Goal: Task Accomplishment & Management: Manage account settings

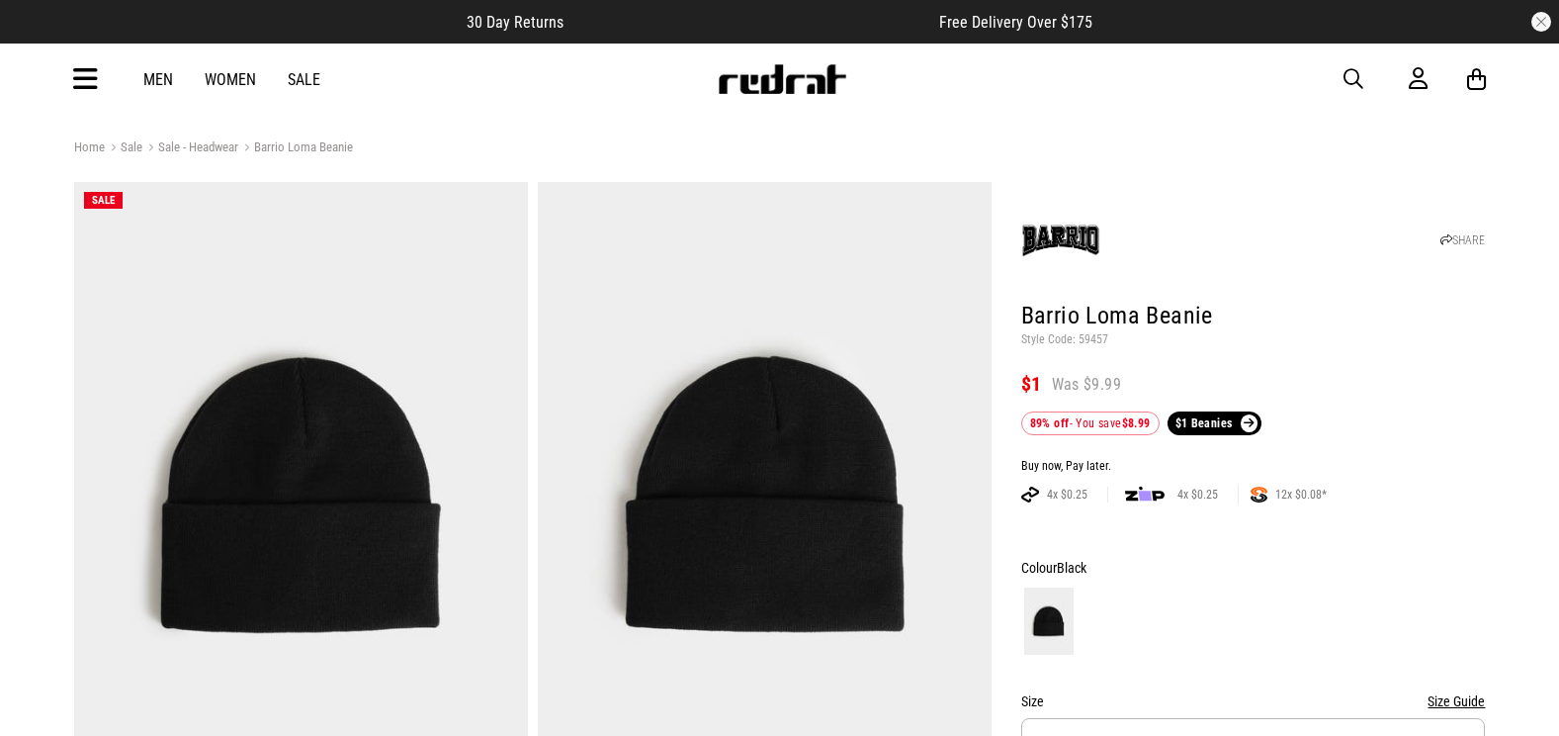
click at [1340, 75] on div "Men Women Sale Sign in New Back Footwear Back Mens Back Womens Back Youth & Kid…" at bounding box center [779, 79] width 1443 height 71
click at [1357, 75] on span "button" at bounding box center [1354, 79] width 20 height 24
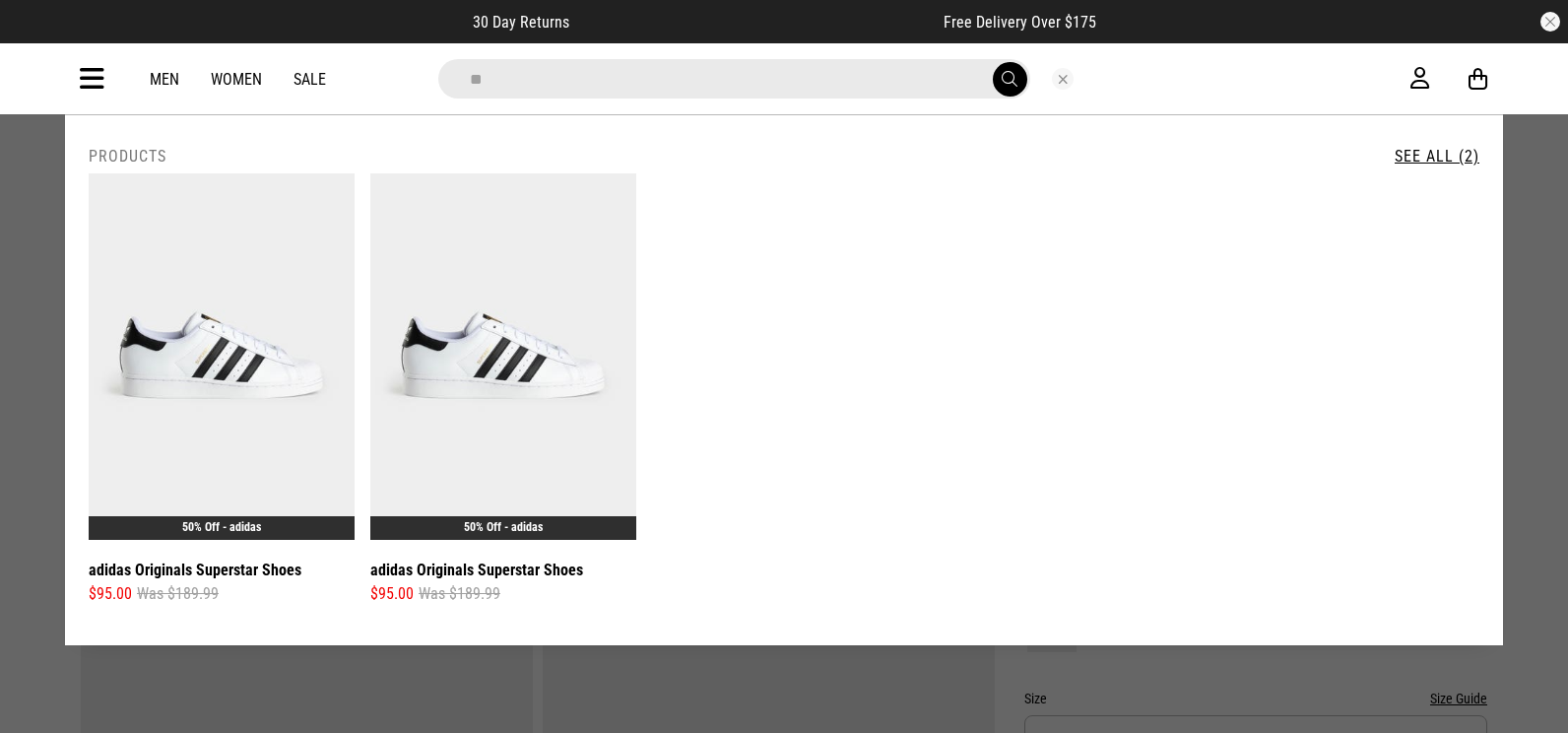
type input "*"
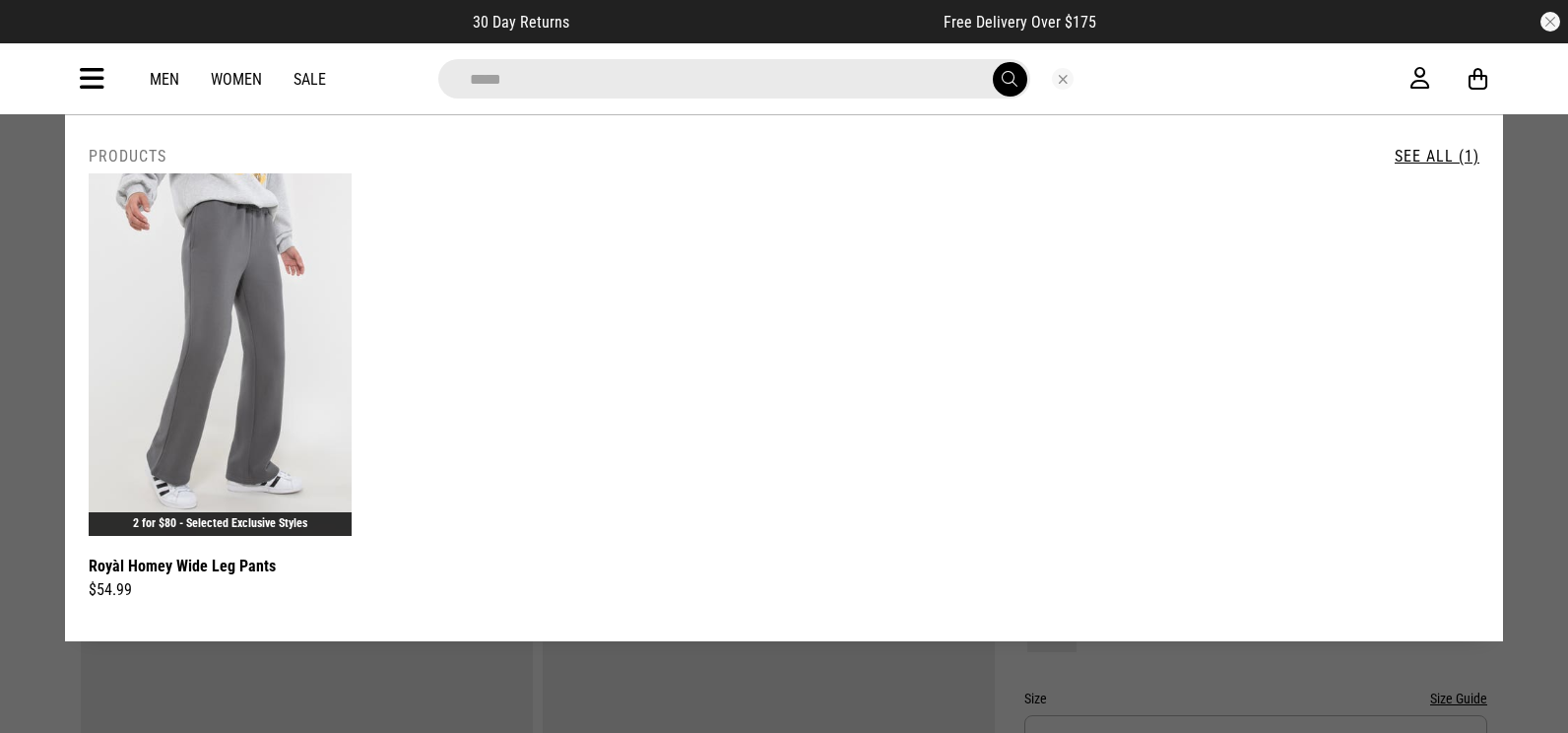
type input "*****"
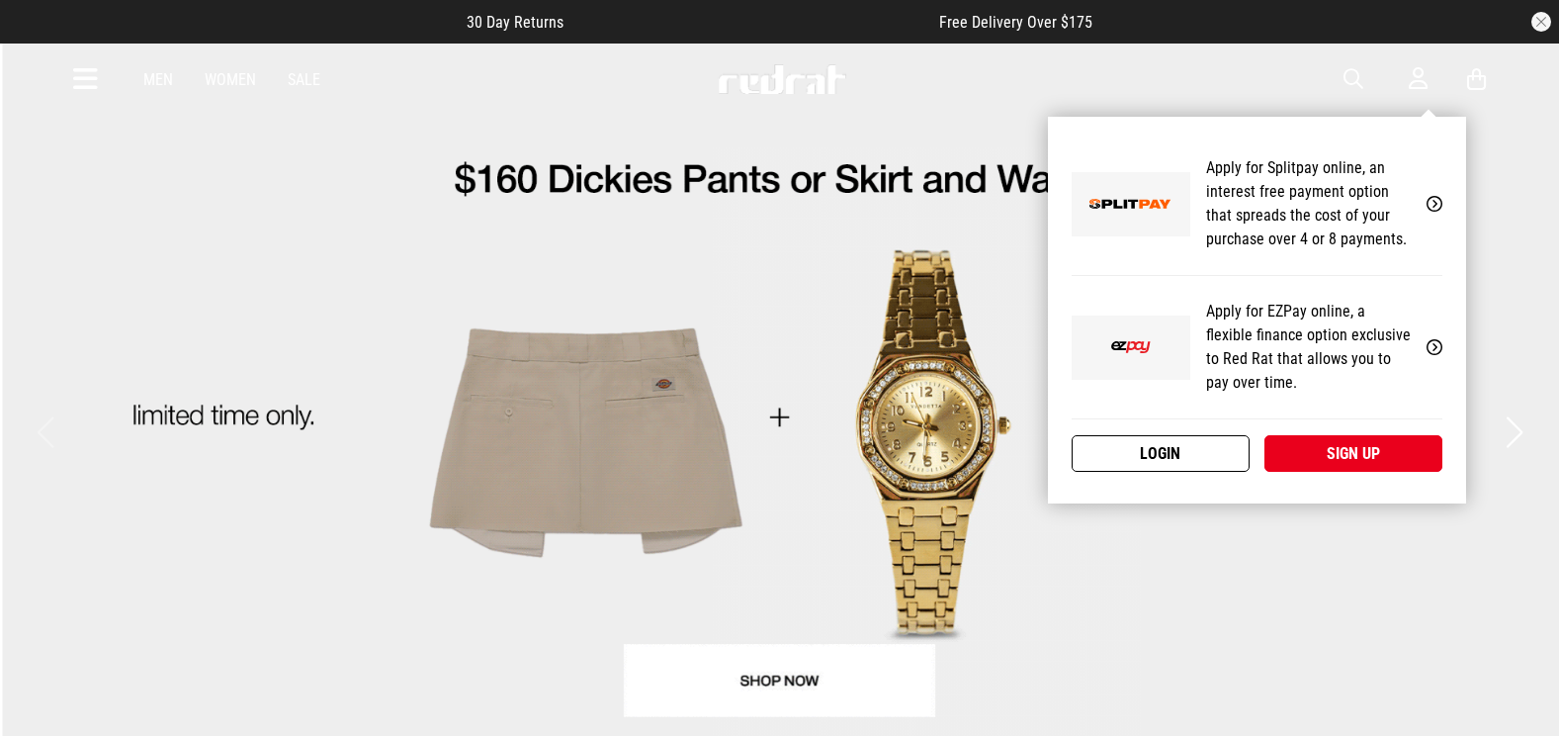
click at [1218, 444] on link "Login" at bounding box center [1161, 453] width 178 height 37
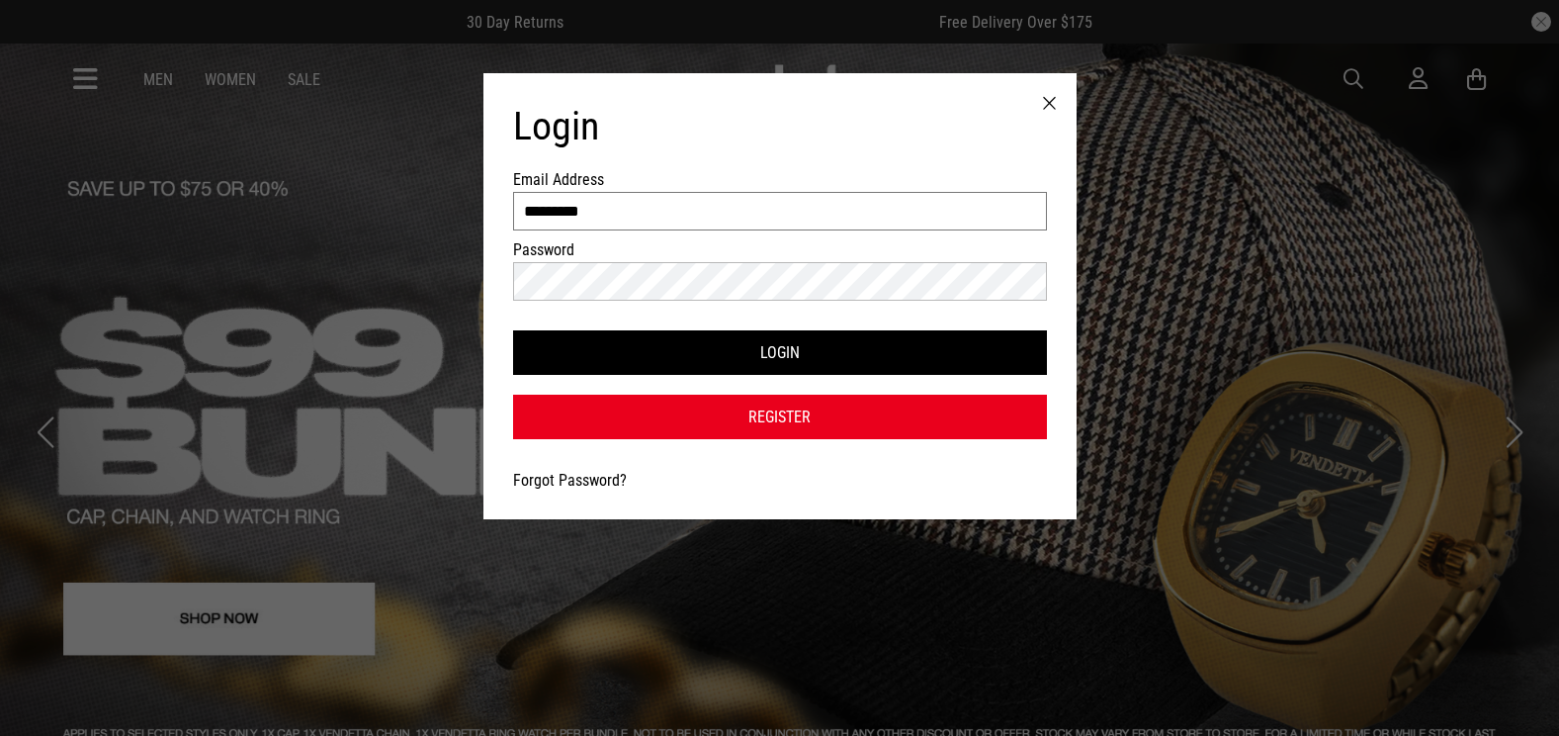
drag, startPoint x: 628, startPoint y: 204, endPoint x: 9, endPoint y: 151, distance: 621.1
type input "**********"
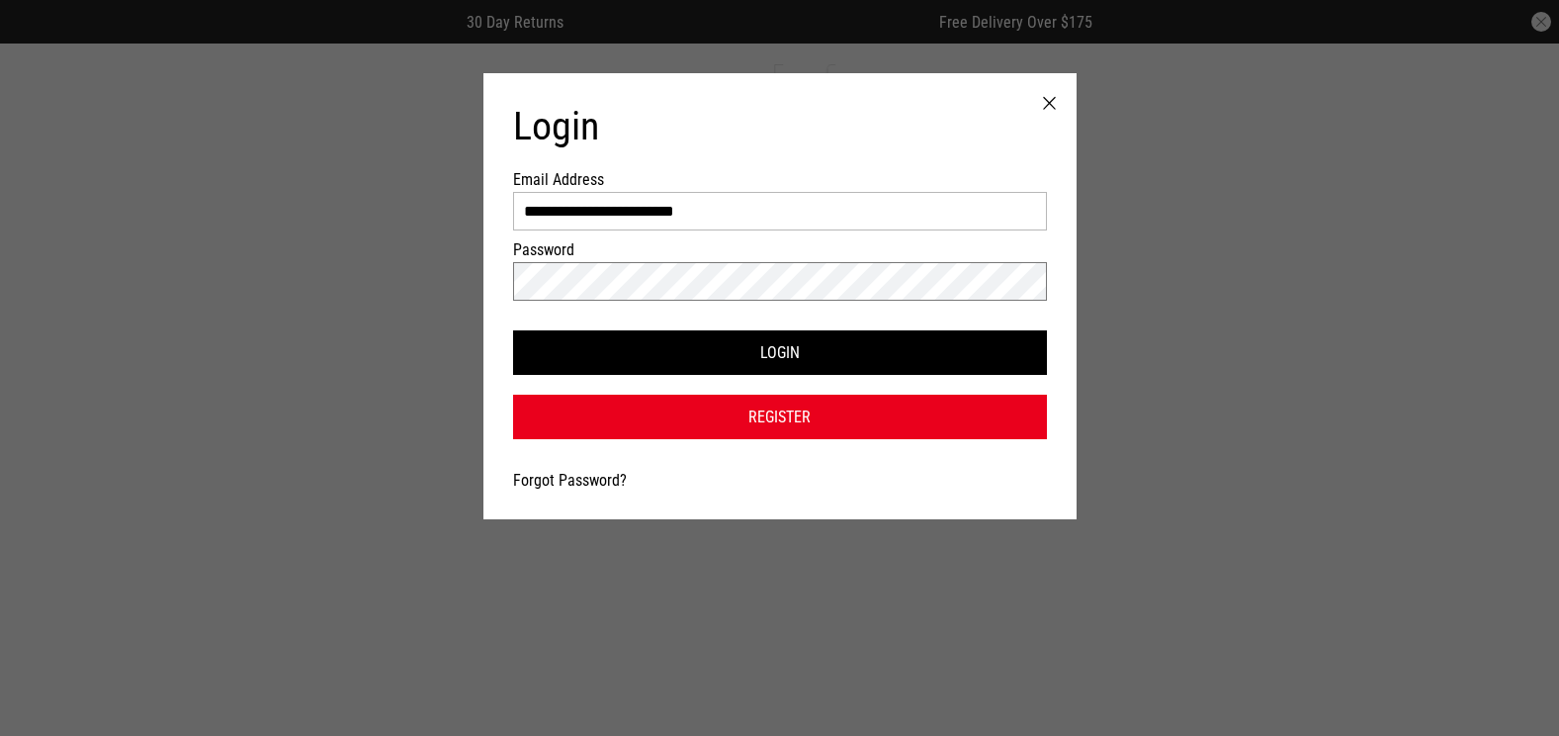
click at [513, 330] on button "Login" at bounding box center [780, 352] width 534 height 44
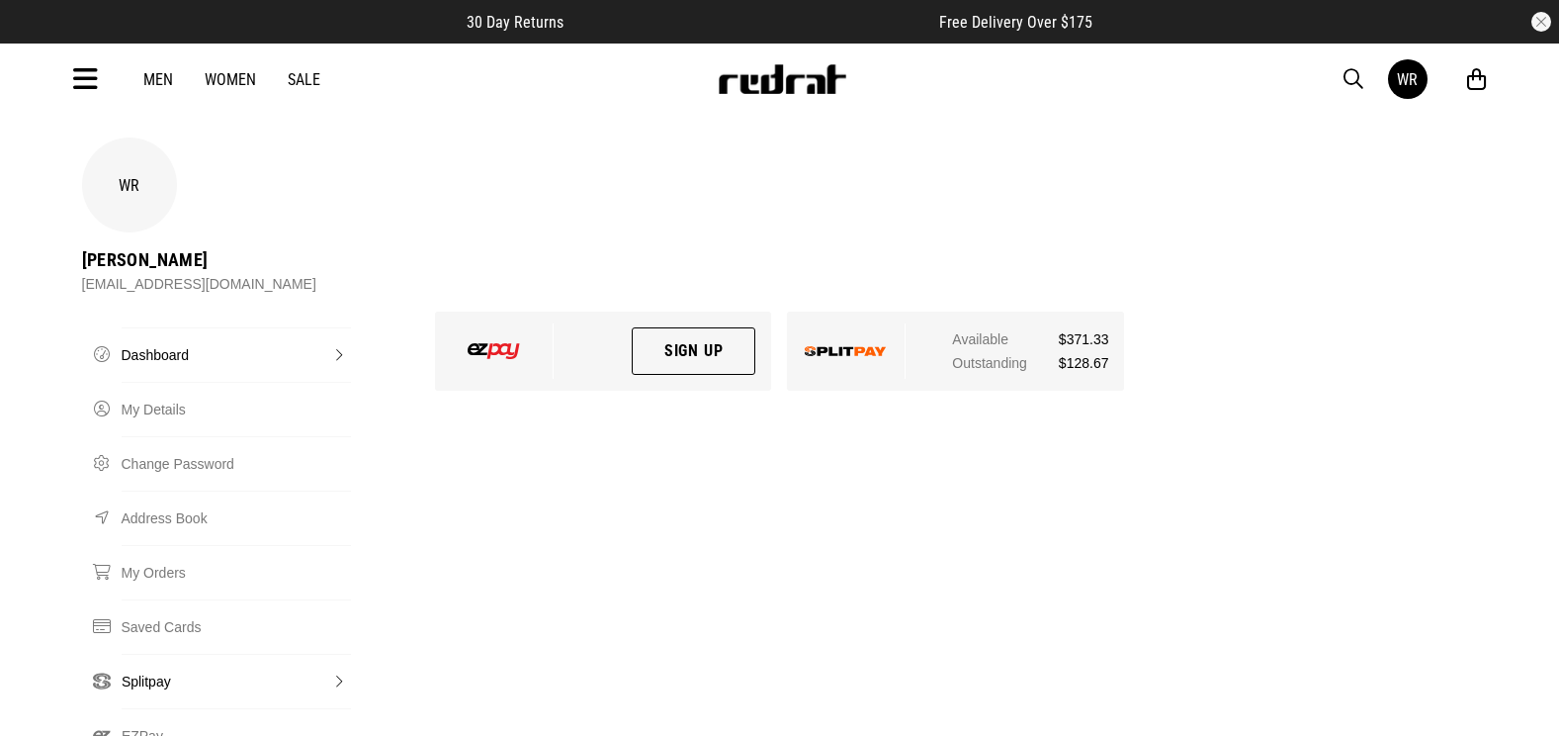
click at [148, 654] on link "Splitpay" at bounding box center [236, 681] width 229 height 54
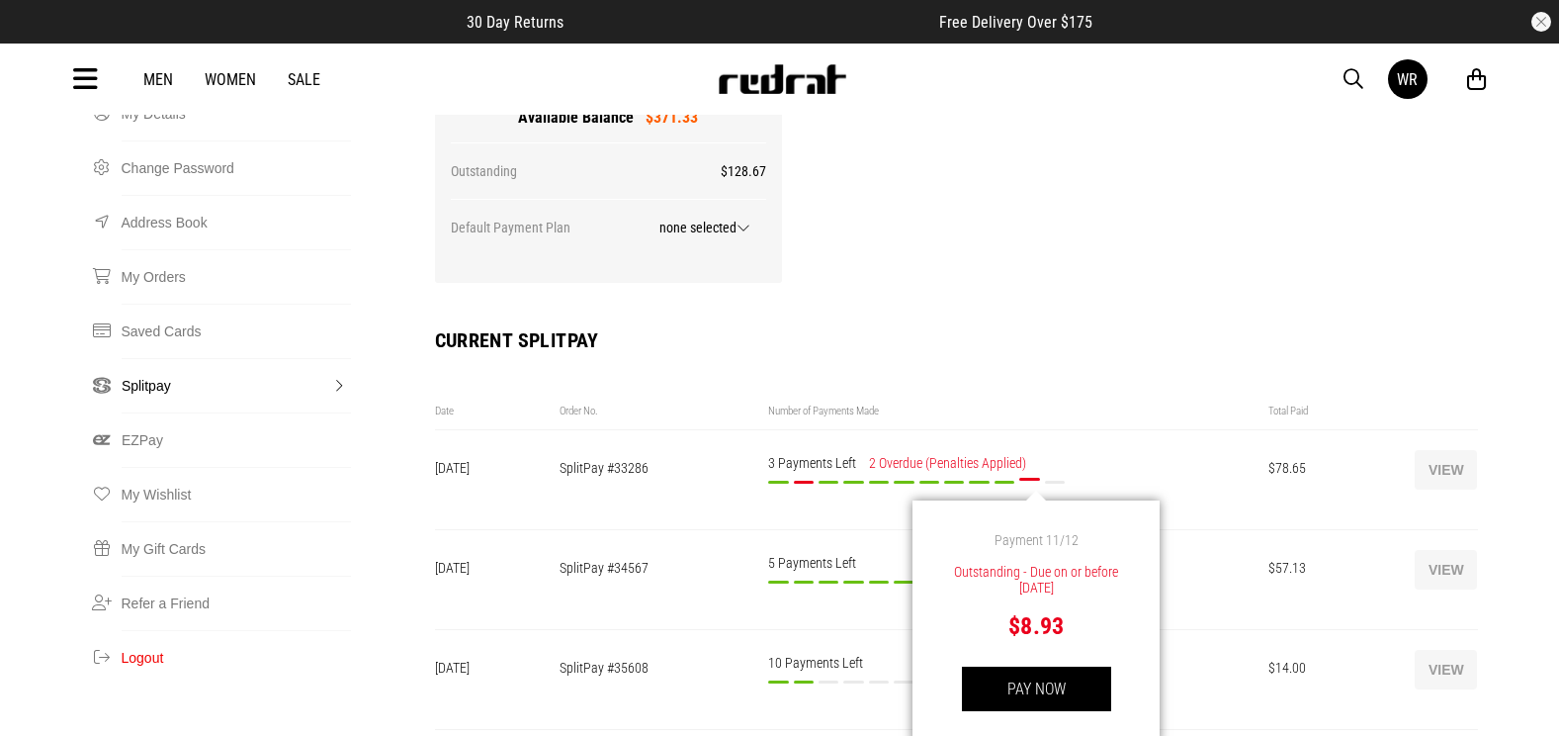
scroll to position [297, 0]
click at [1035, 665] on button "PAY NOW" at bounding box center [1036, 687] width 149 height 44
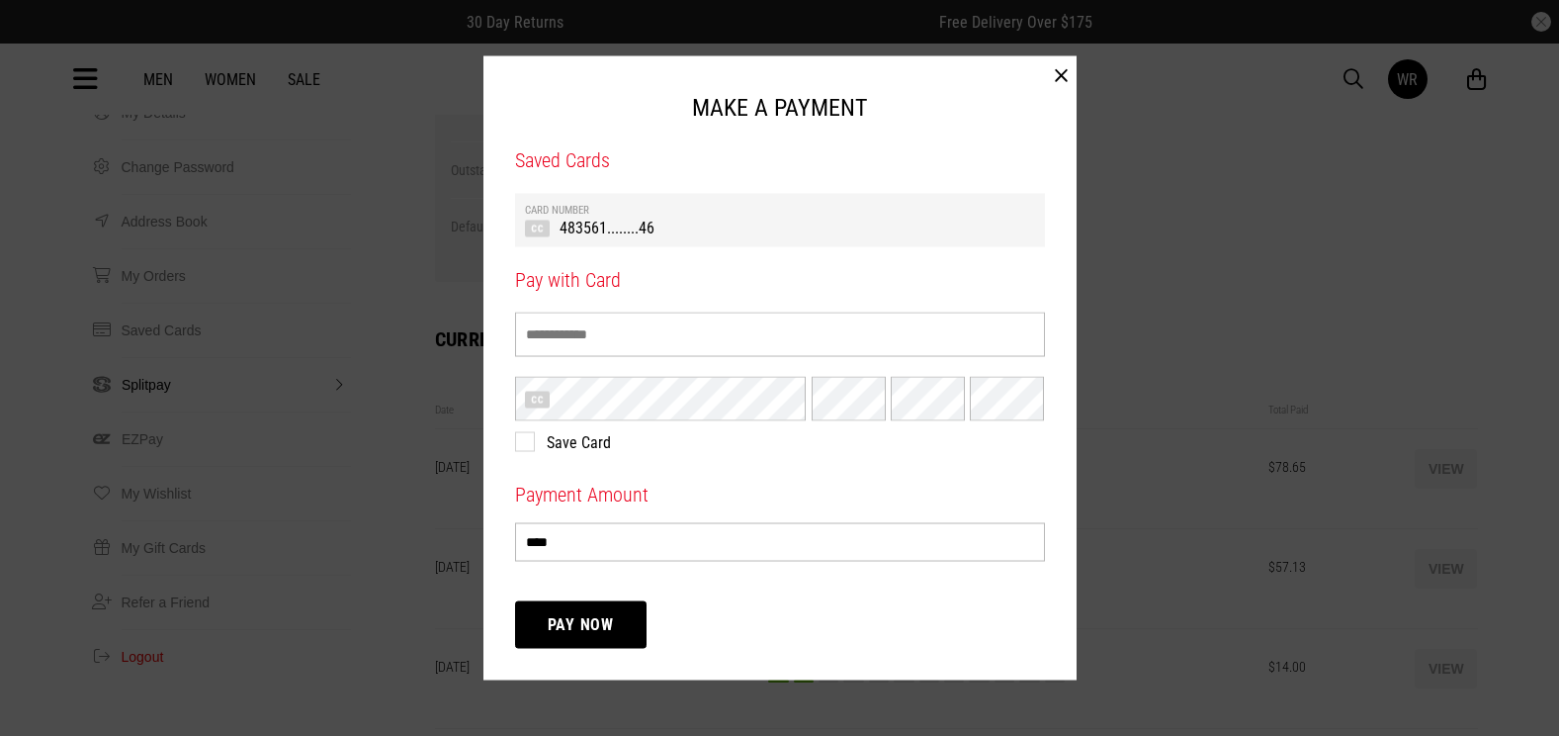
click at [677, 244] on div "Card Number 483561........46" at bounding box center [780, 219] width 530 height 53
click at [585, 633] on button "Pay Now" at bounding box center [581, 623] width 132 height 47
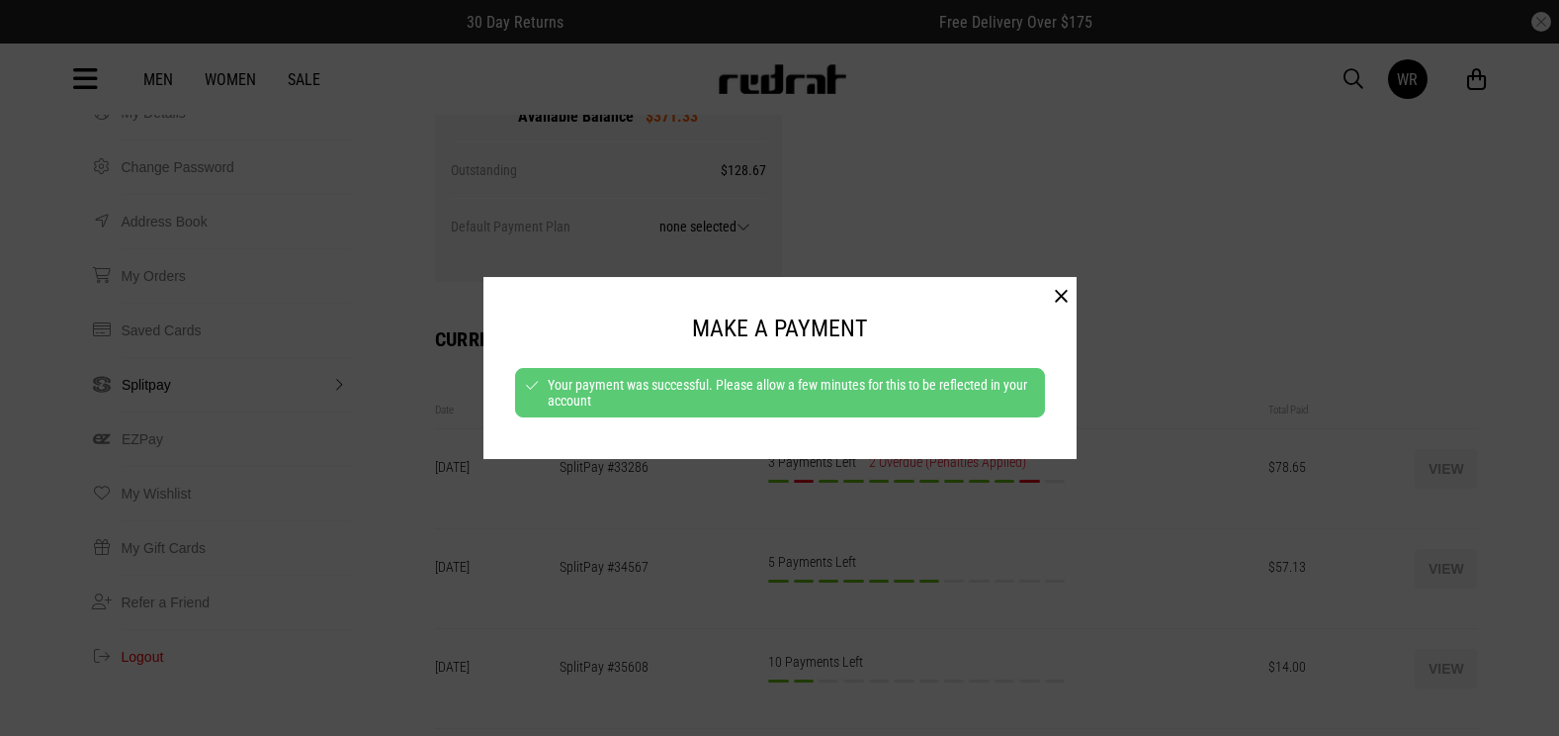
click at [1056, 297] on button "button" at bounding box center [1061, 297] width 31 height 40
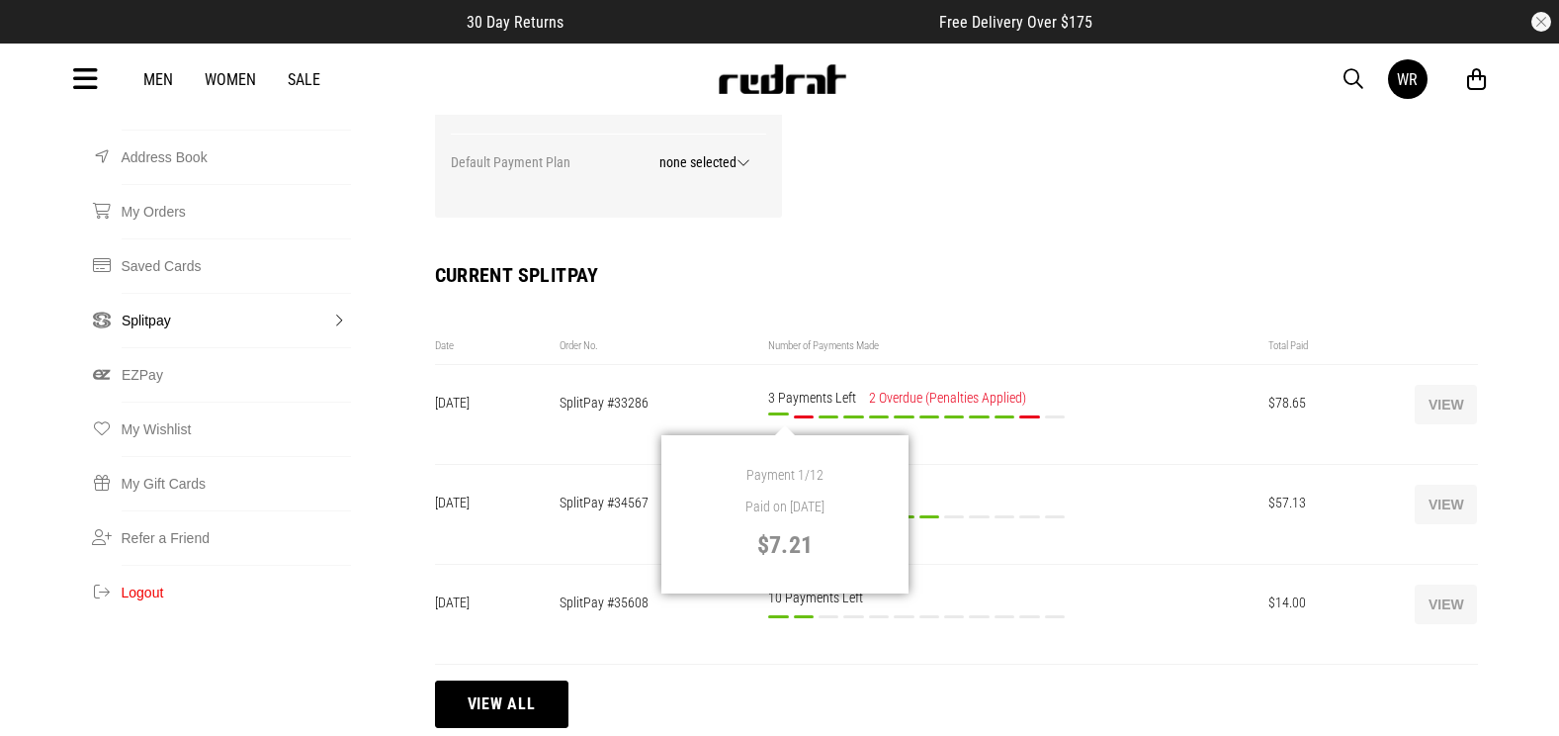
scroll to position [395, 0]
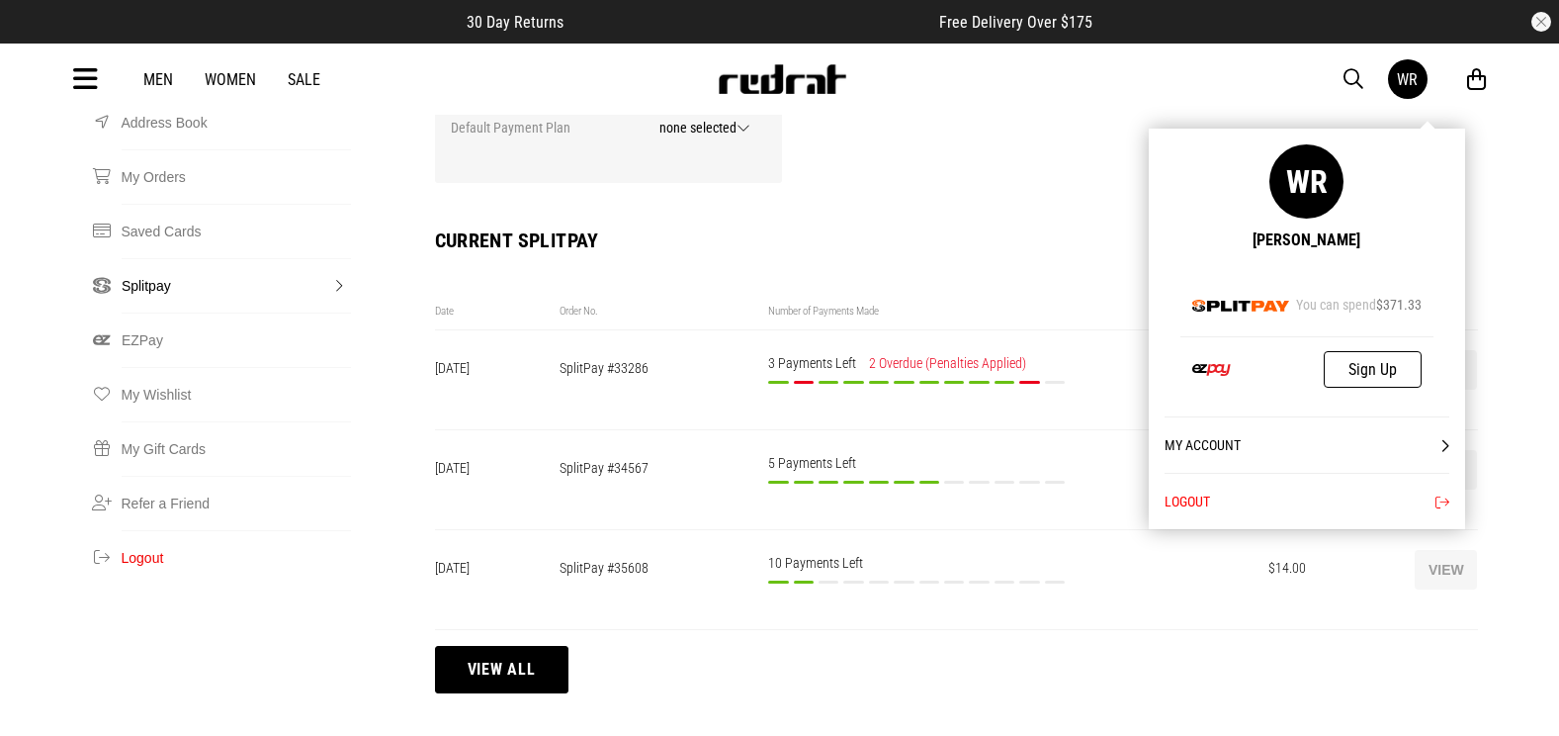
click at [1343, 502] on button "Logout" at bounding box center [1307, 501] width 285 height 56
